Goal: Navigation & Orientation: Find specific page/section

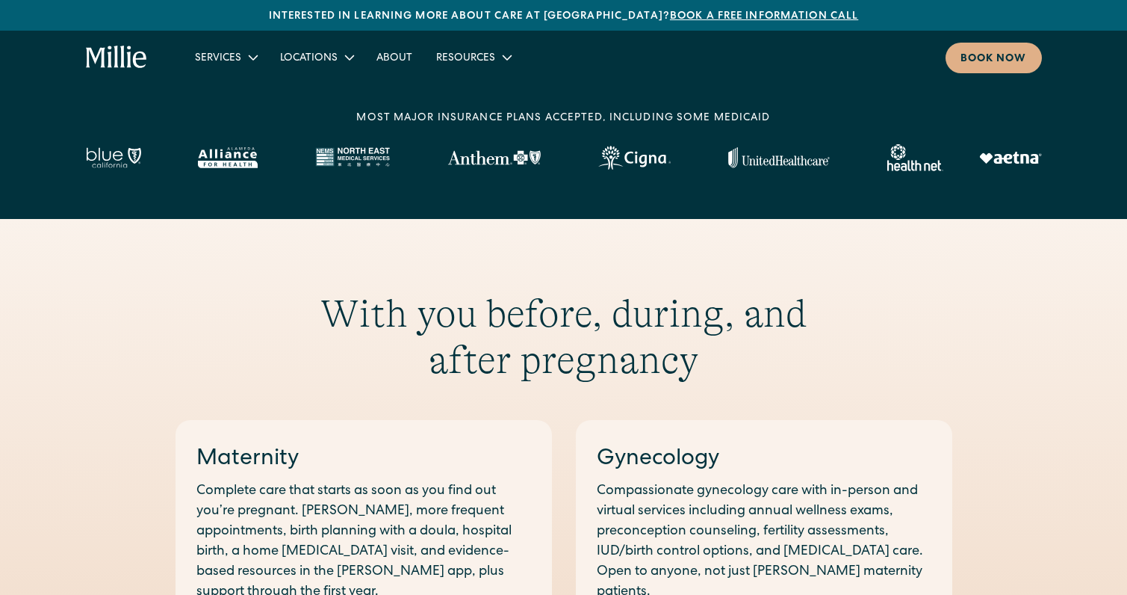
scroll to position [621, 0]
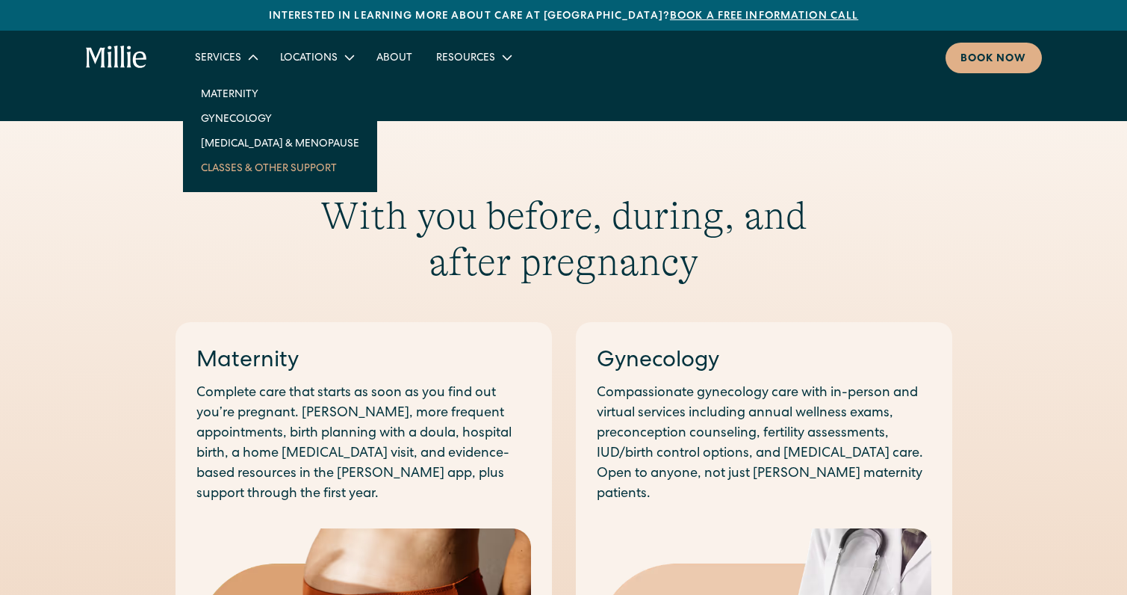
click at [235, 174] on link "Classes & Other Support" at bounding box center [280, 167] width 182 height 25
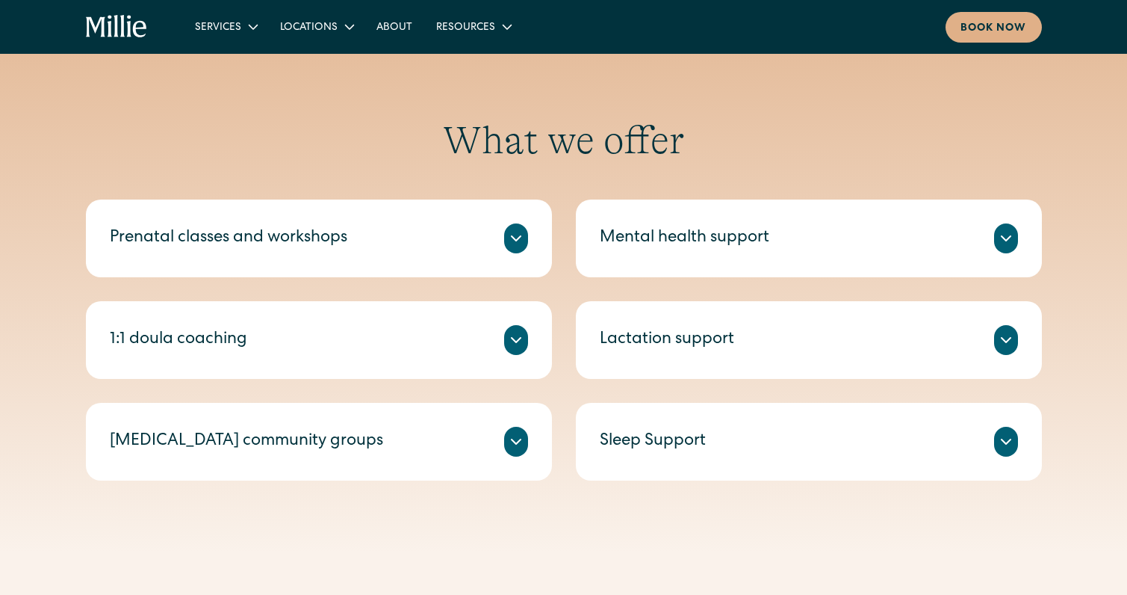
scroll to position [483, 0]
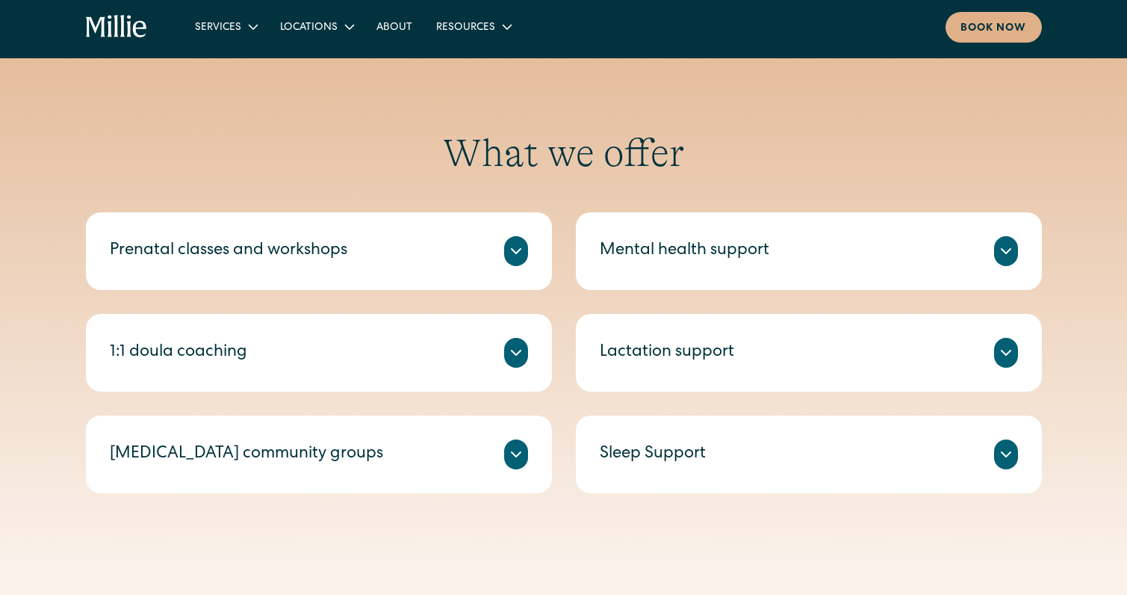
click at [690, 264] on div "Mental health support" at bounding box center [809, 251] width 418 height 30
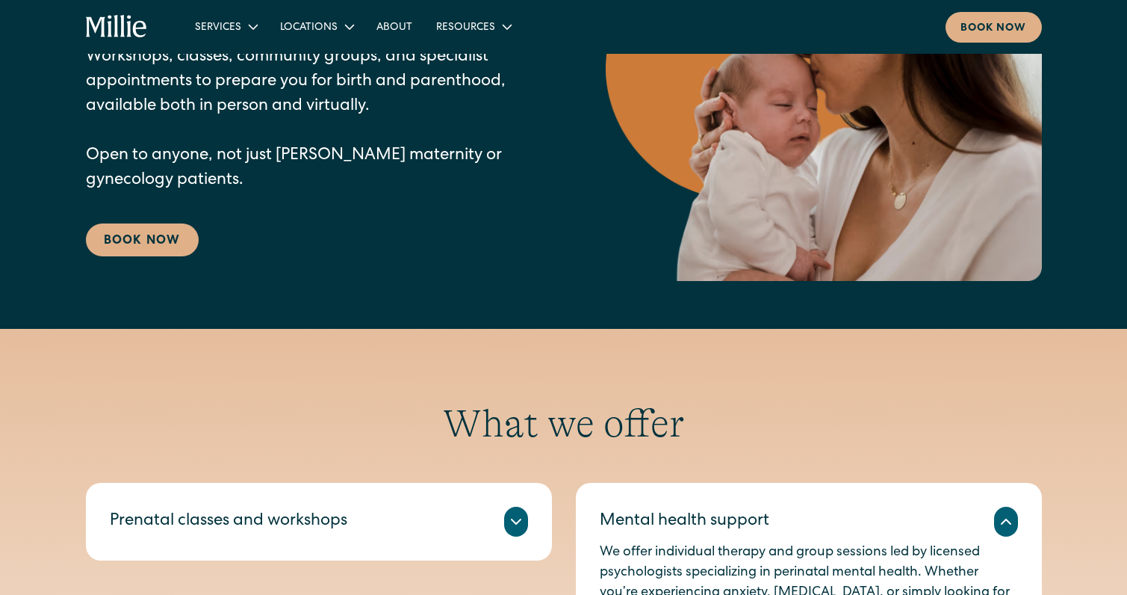
scroll to position [0, 0]
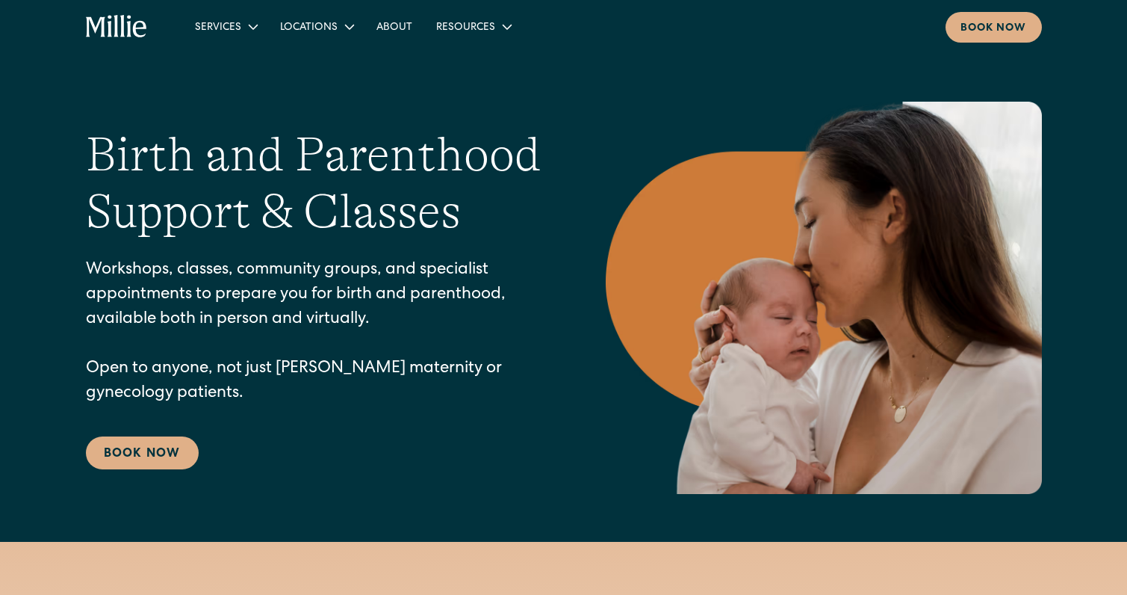
click at [106, 30] on icon "home" at bounding box center [117, 27] width 62 height 24
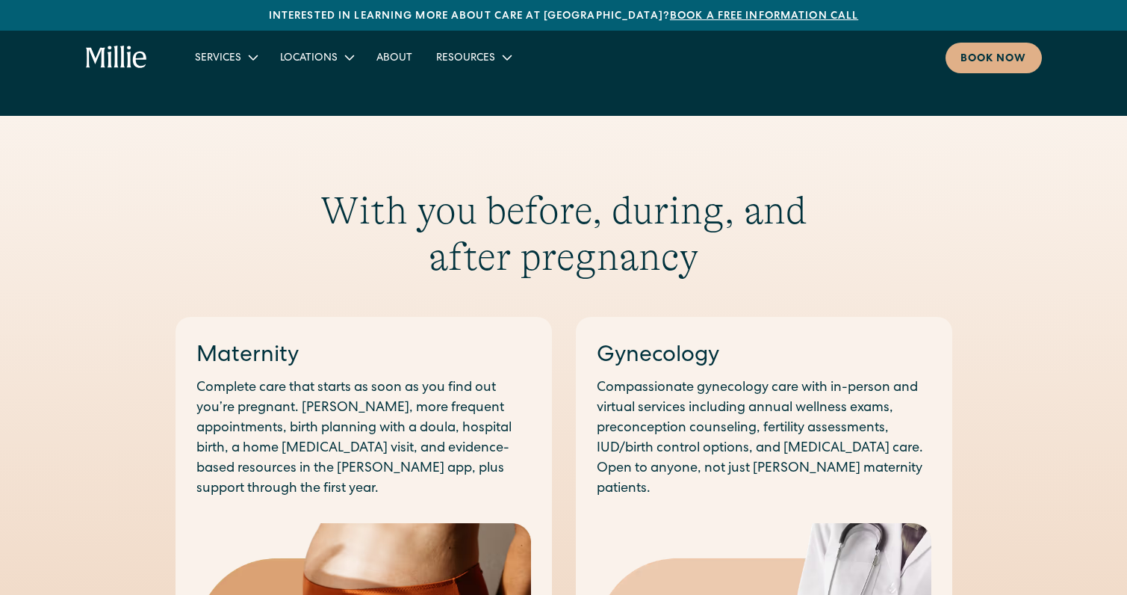
scroll to position [661, 0]
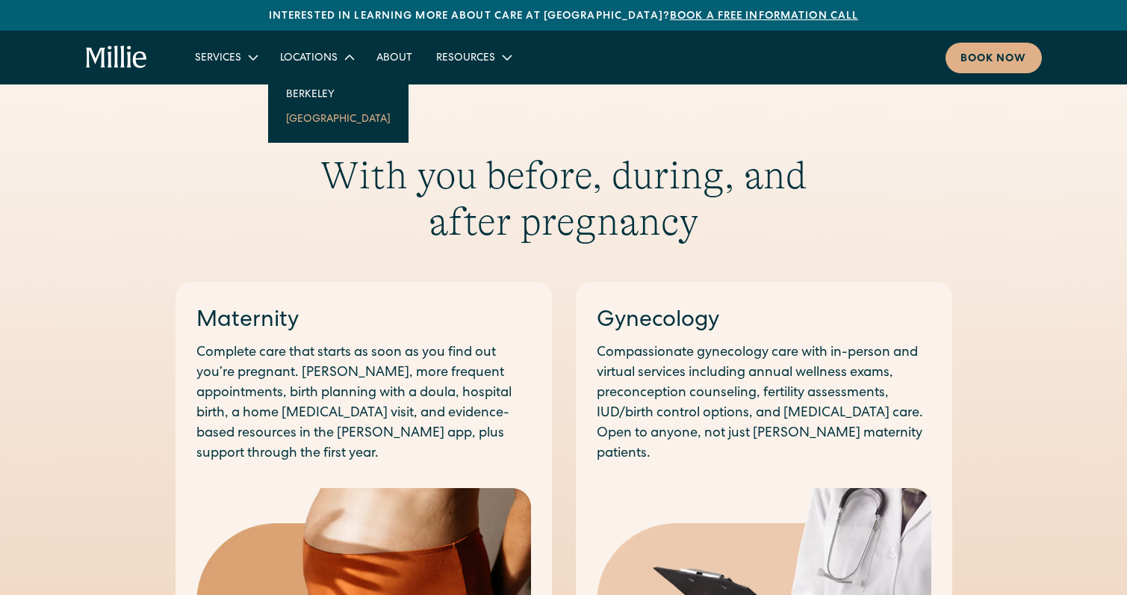
click at [310, 122] on link "[GEOGRAPHIC_DATA]" at bounding box center [338, 118] width 128 height 25
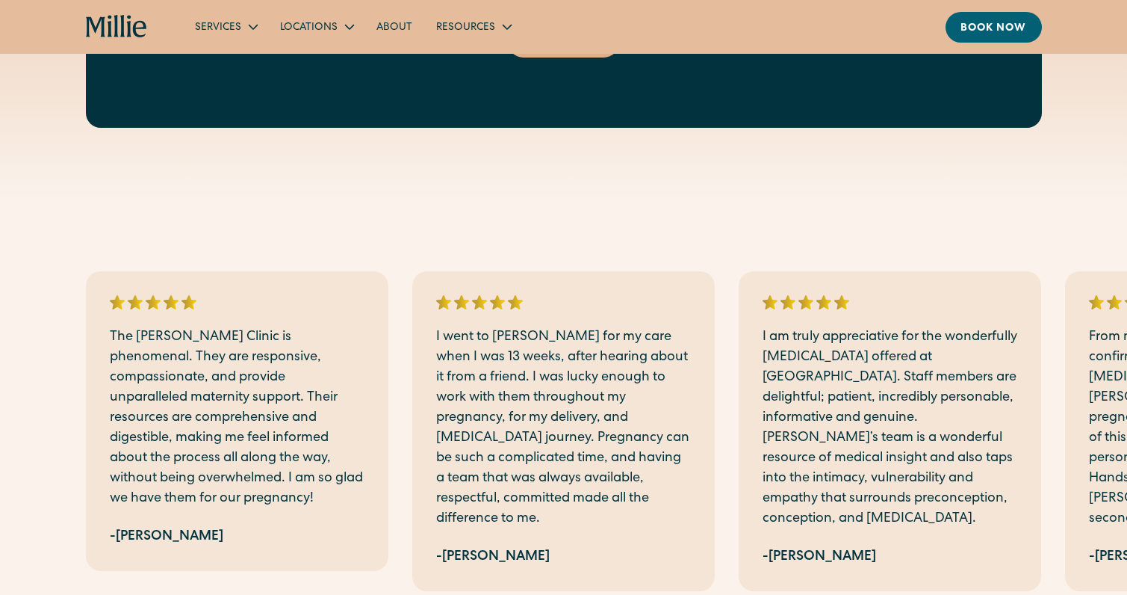
scroll to position [2649, 0]
